Goal: Information Seeking & Learning: Learn about a topic

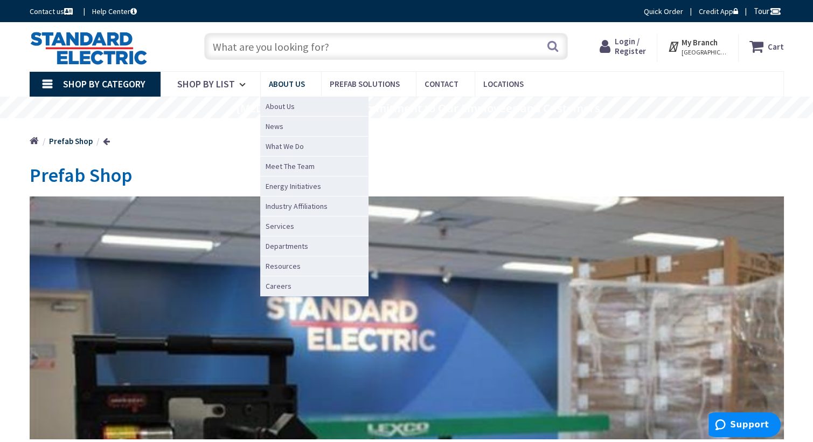
click at [287, 80] on span "About Us" at bounding box center [287, 84] width 36 height 10
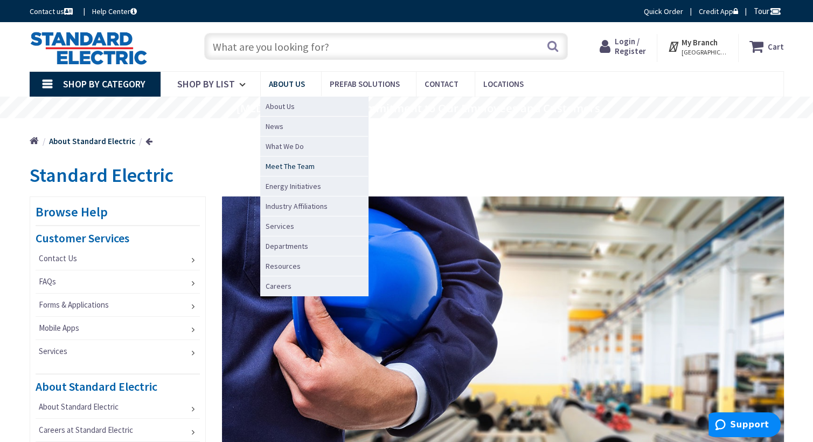
click at [297, 162] on span "Meet The Team" at bounding box center [290, 166] width 49 height 11
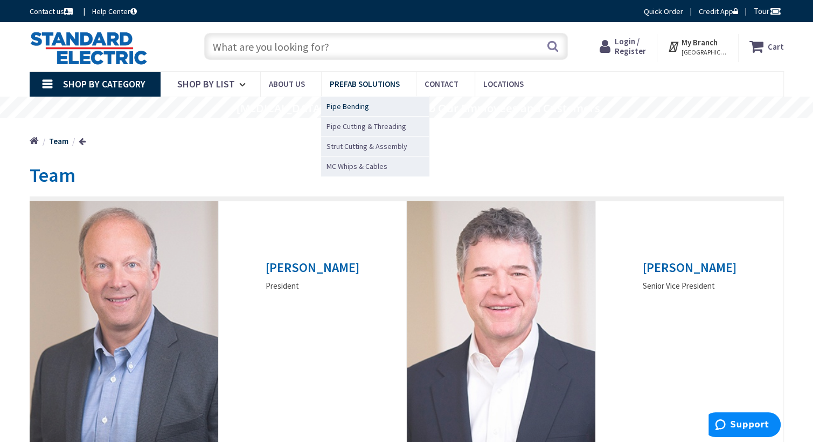
click at [350, 102] on span "Pipe Bending" at bounding box center [348, 106] width 43 height 11
click at [349, 104] on span "Pipe Bending" at bounding box center [348, 106] width 43 height 11
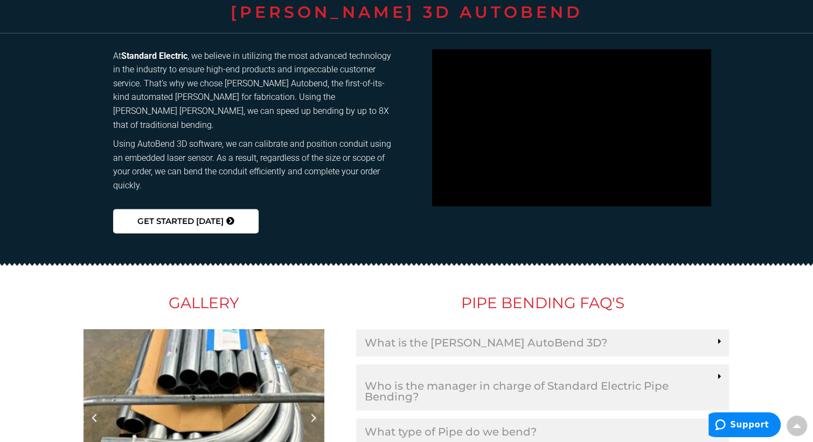
scroll to position [1627, 0]
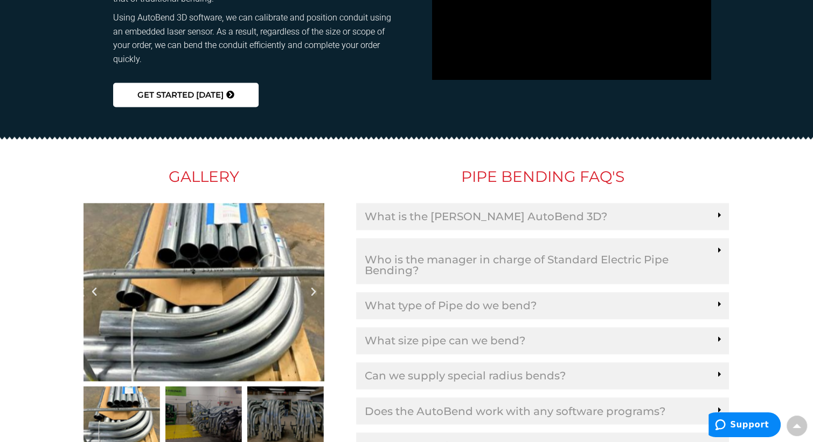
click at [459, 211] on link "What is the [PERSON_NAME] AutoBend 3D?" at bounding box center [485, 216] width 243 height 11
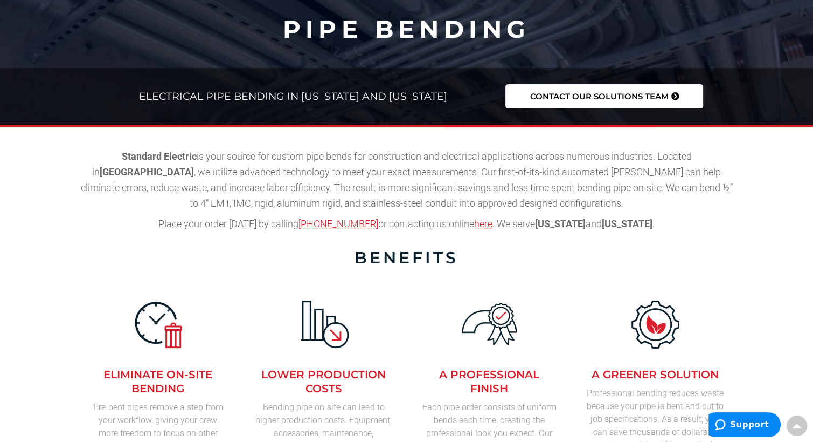
scroll to position [0, 0]
